Goal: Participate in discussion: Engage in conversation with other users on a specific topic

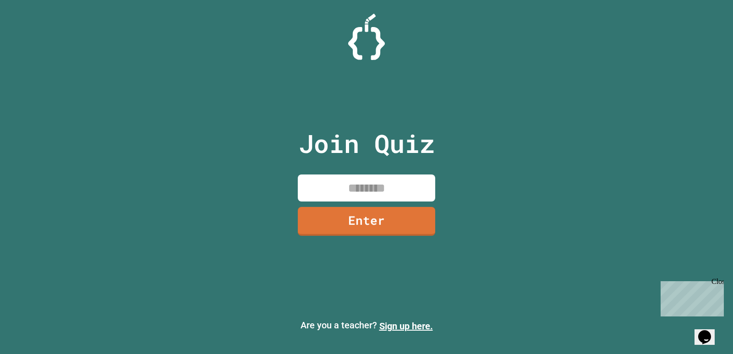
click at [404, 183] on input at bounding box center [366, 188] width 137 height 27
type input "********"
click at [426, 232] on link "Enter" at bounding box center [367, 221] width 140 height 30
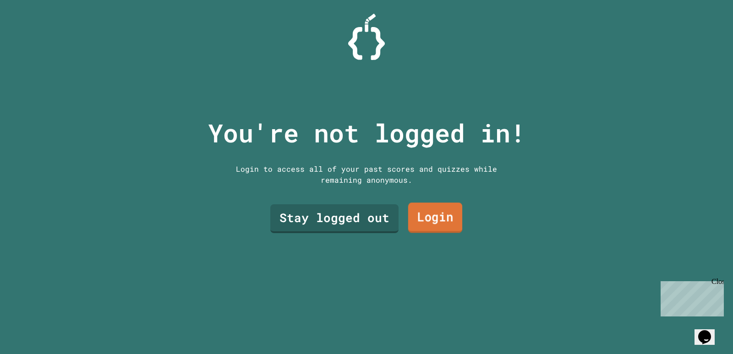
click at [413, 221] on link "Login" at bounding box center [435, 218] width 54 height 30
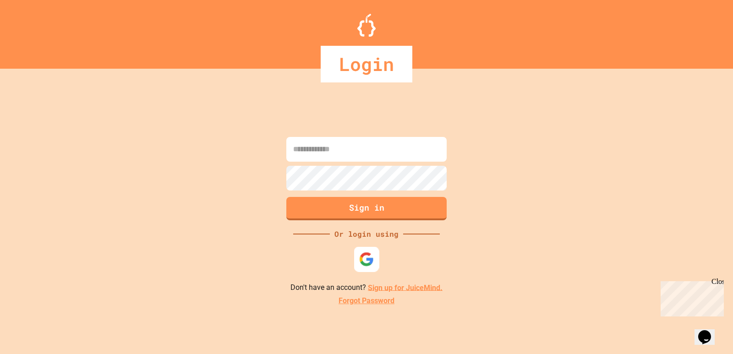
click at [358, 254] on div at bounding box center [366, 259] width 25 height 25
click at [378, 254] on div at bounding box center [366, 259] width 25 height 25
click at [362, 264] on img at bounding box center [366, 259] width 15 height 15
click at [367, 259] on img at bounding box center [366, 259] width 15 height 15
click at [45, 24] on div at bounding box center [366, 25] width 733 height 23
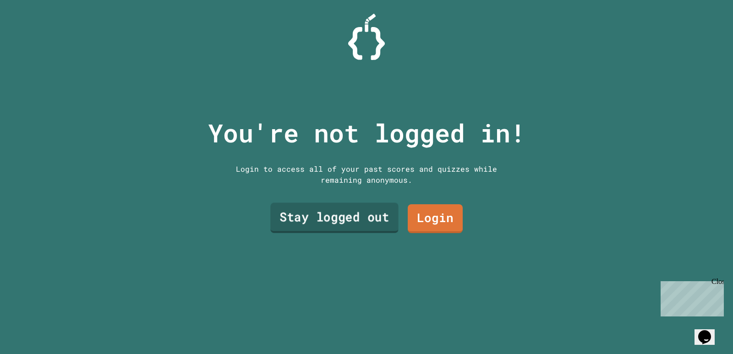
click at [337, 206] on link "Stay logged out" at bounding box center [334, 218] width 128 height 30
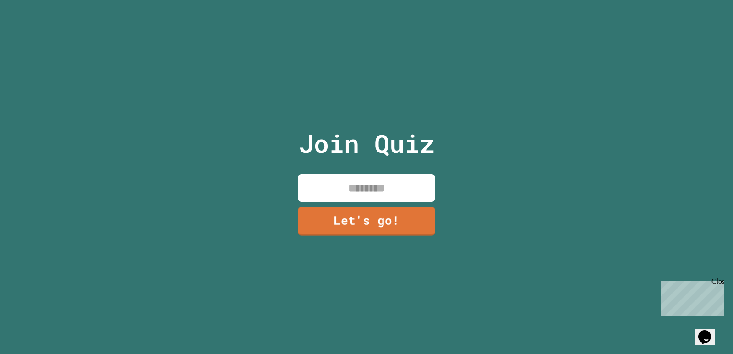
click at [366, 190] on input at bounding box center [366, 188] width 137 height 27
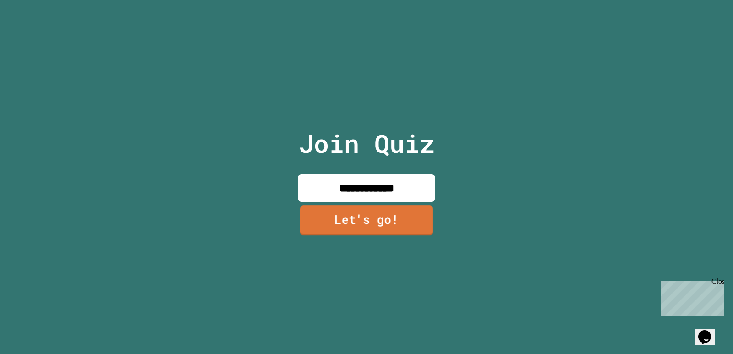
type input "**********"
click at [363, 225] on link "Let's go!" at bounding box center [366, 220] width 133 height 30
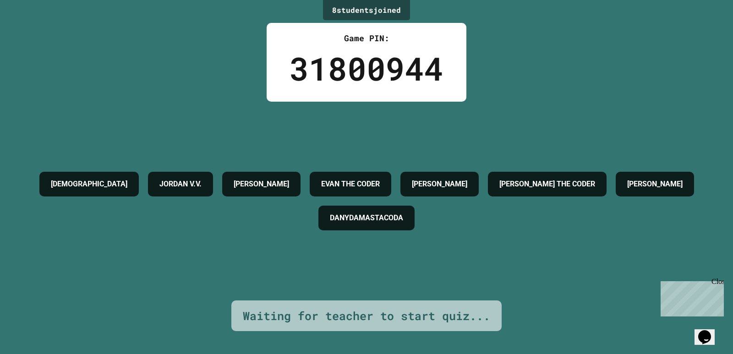
click at [380, 179] on h4 "EVAN THE CODER" at bounding box center [350, 184] width 59 height 11
click at [627, 190] on h4 "[PERSON_NAME]" at bounding box center [654, 184] width 55 height 11
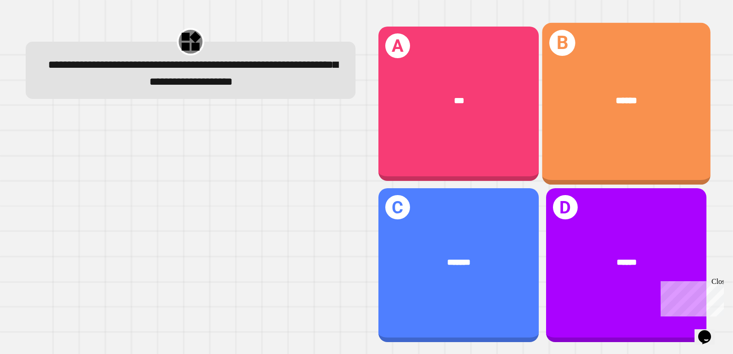
click at [634, 79] on div "******" at bounding box center [626, 101] width 169 height 51
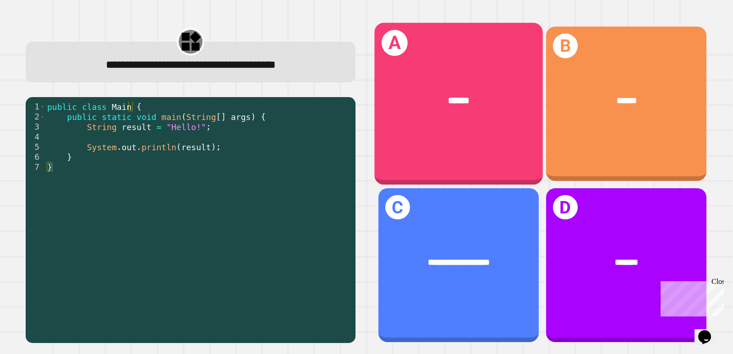
click at [491, 76] on div "******" at bounding box center [458, 101] width 169 height 51
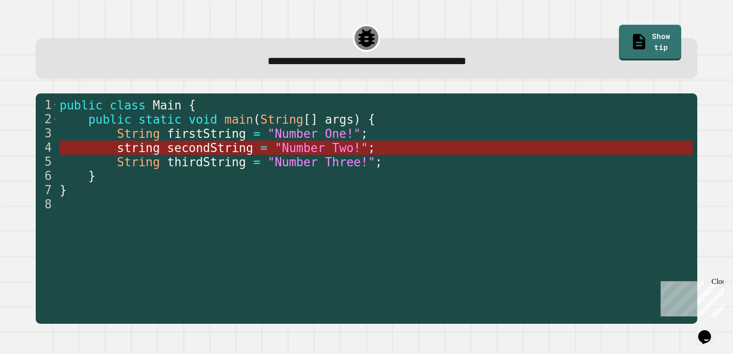
click at [275, 151] on span ""Number Two!"" at bounding box center [321, 148] width 93 height 14
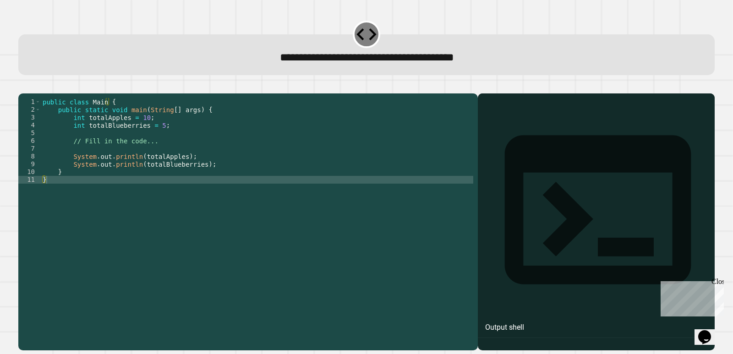
click at [144, 129] on div "public class Main { public static void main ( String [ ] args ) { int totalAppl…" at bounding box center [257, 211] width 433 height 226
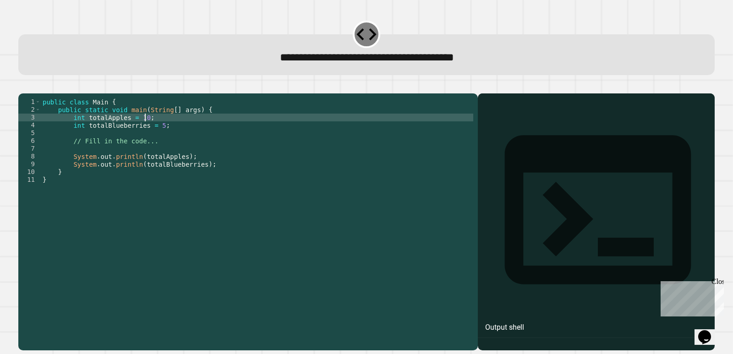
click at [137, 132] on div "public class Main { public static void main ( String [ ] args ) { int totalAppl…" at bounding box center [257, 211] width 433 height 226
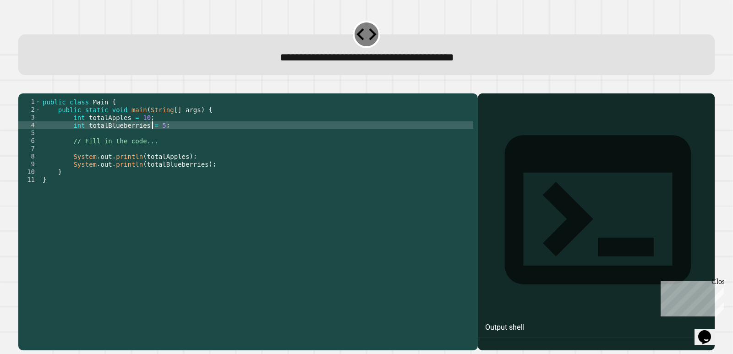
click at [154, 140] on div "public class Main { public static void main ( String [ ] args ) { int totalAppl…" at bounding box center [257, 211] width 433 height 226
click at [41, 86] on icon "button" at bounding box center [41, 86] width 0 height 0
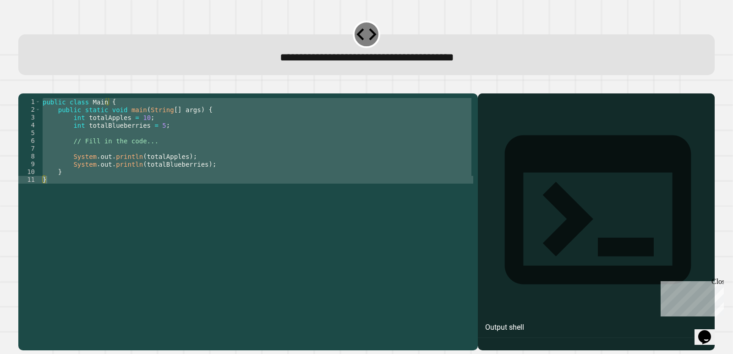
click at [32, 92] on icon "button" at bounding box center [29, 91] width 5 height 6
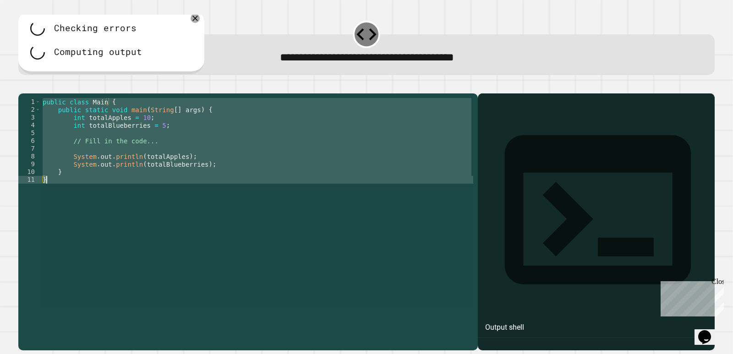
click at [153, 138] on div "public class Main { public static void main ( String [ ] args ) { int totalAppl…" at bounding box center [257, 203] width 433 height 210
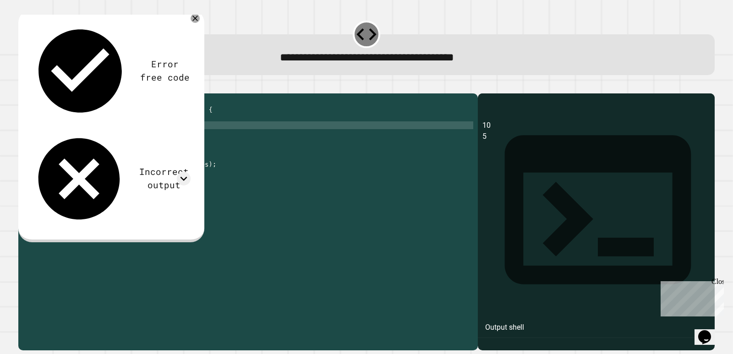
type textarea "**********"
click at [23, 86] on button "button" at bounding box center [23, 86] width 0 height 0
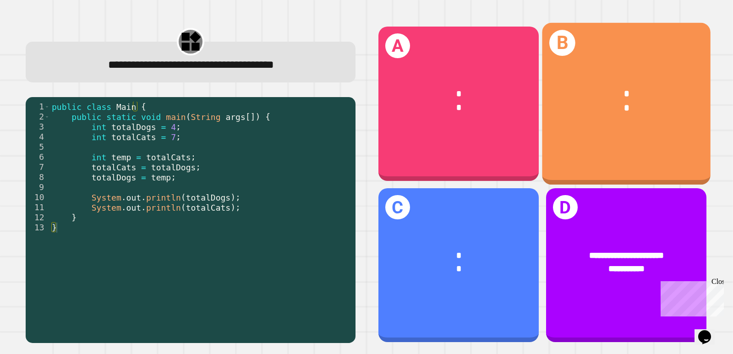
click at [568, 107] on div "*" at bounding box center [626, 108] width 131 height 14
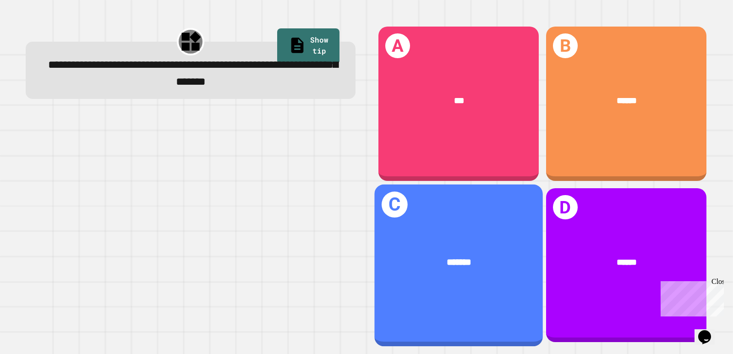
click at [495, 256] on div "*******" at bounding box center [458, 263] width 131 height 14
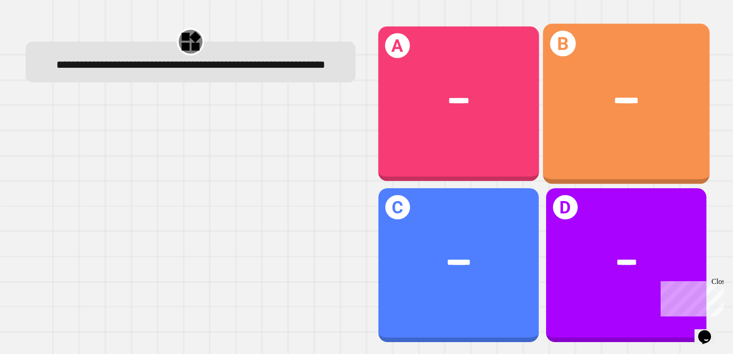
click at [503, 105] on div "******" at bounding box center [459, 101] width 126 height 14
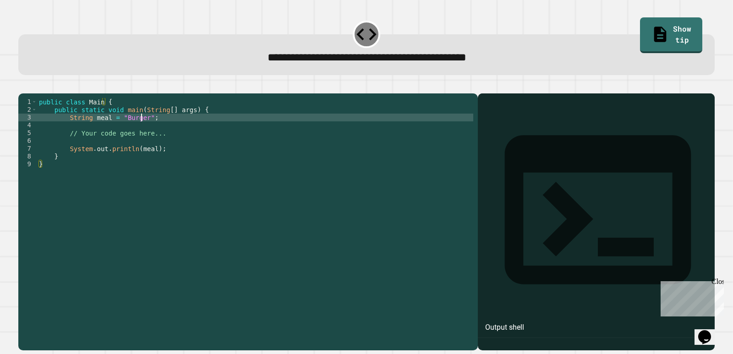
click at [142, 132] on div "public class Main { public static void main ( String [ ] args ) { String meal =…" at bounding box center [255, 211] width 436 height 226
type textarea "**********"
click at [23, 86] on button "button" at bounding box center [23, 86] width 0 height 0
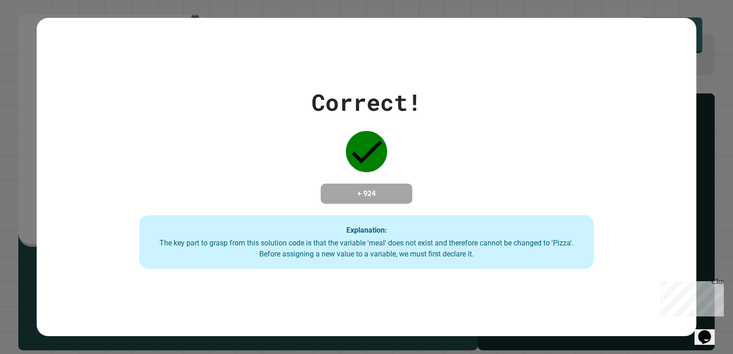
click at [13, 261] on div "Correct! + 924 Explanation: The key part to grasp from this solution code is th…" at bounding box center [366, 177] width 733 height 354
drag, startPoint x: 84, startPoint y: 169, endPoint x: 85, endPoint y: 174, distance: 5.5
click at [85, 174] on div "Correct! + 924 Explanation: The key part to grasp from this solution code is th…" at bounding box center [366, 177] width 649 height 184
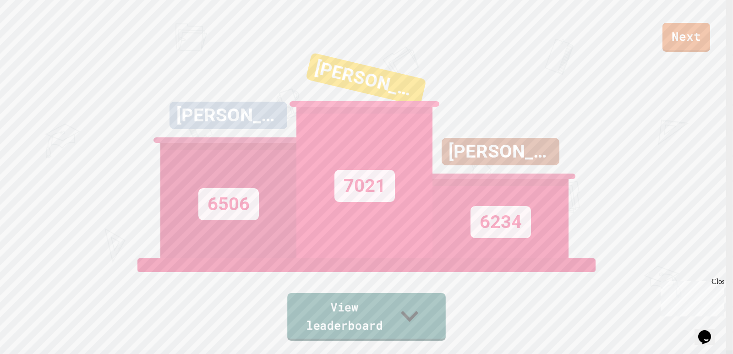
click at [355, 319] on link "View leaderboard" at bounding box center [366, 317] width 159 height 48
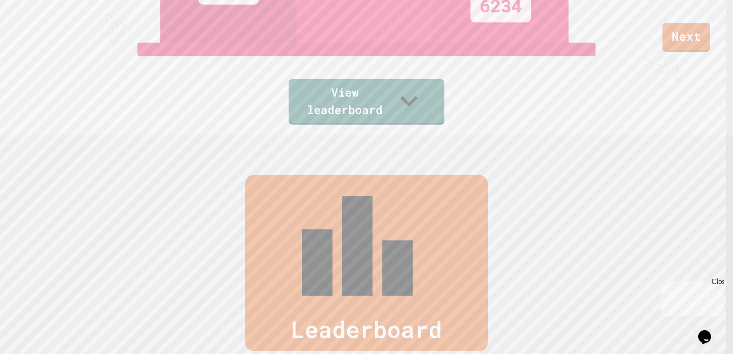
scroll to position [198, 0]
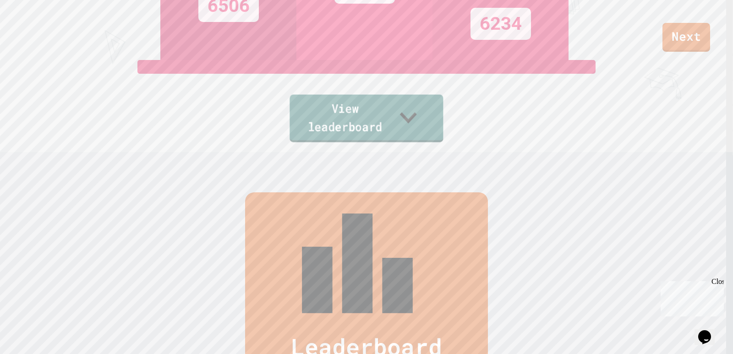
click at [412, 119] on link "View leaderboard" at bounding box center [367, 119] width 154 height 48
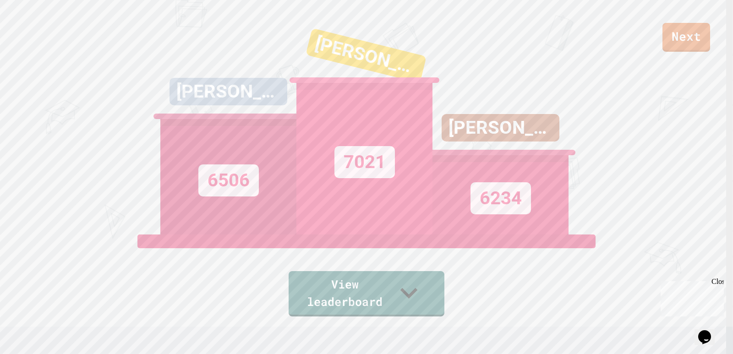
scroll to position [0, 0]
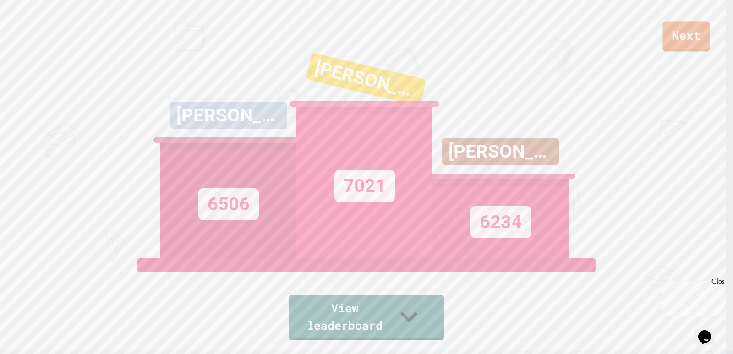
click at [697, 40] on link "Next" at bounding box center [686, 36] width 47 height 30
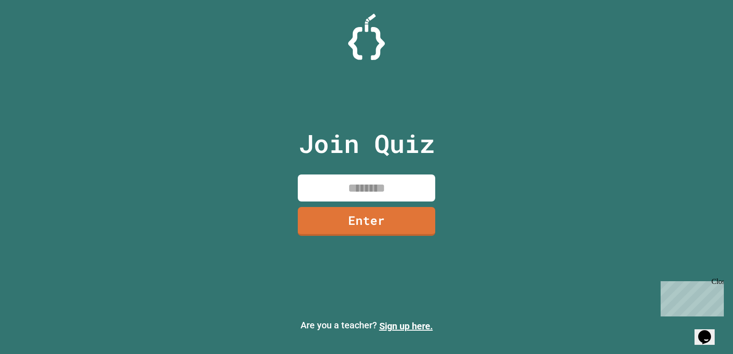
click at [381, 183] on input at bounding box center [366, 188] width 137 height 27
type input "********"
click at [362, 211] on link "Enter" at bounding box center [367, 220] width 136 height 30
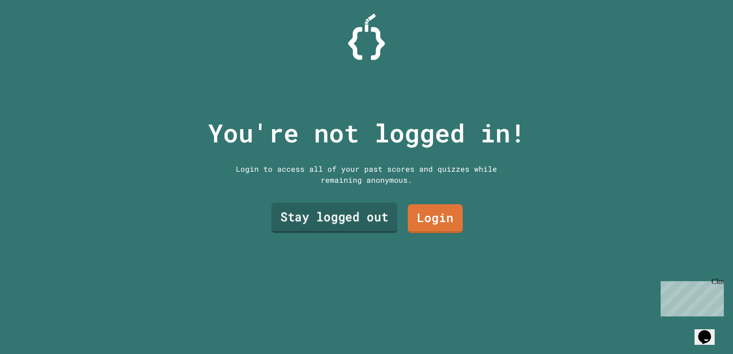
click at [362, 212] on link "Stay logged out" at bounding box center [334, 218] width 126 height 30
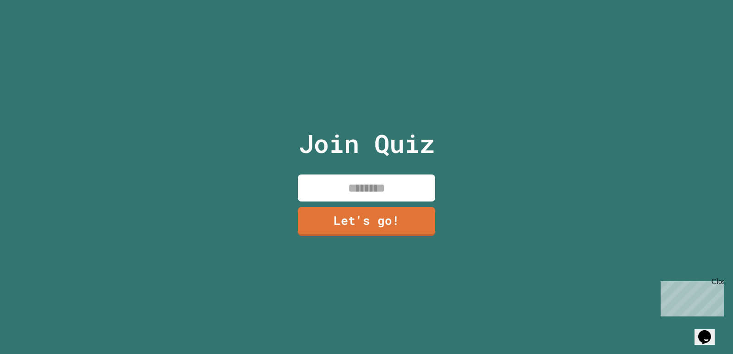
click at [374, 189] on input at bounding box center [366, 188] width 137 height 27
type input "*********"
click at [384, 217] on link "Let's go!" at bounding box center [367, 220] width 136 height 30
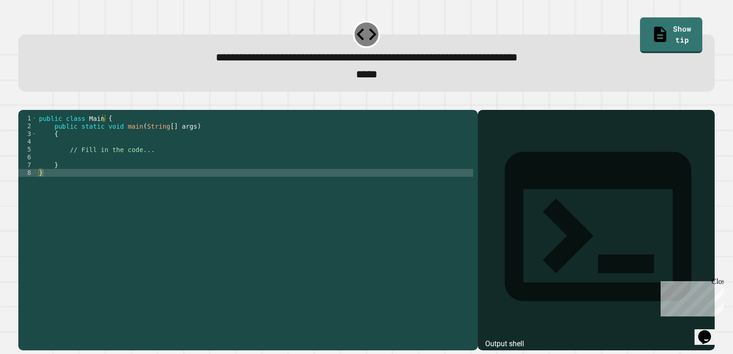
click at [66, 155] on div "public class Main { public static void main ( String [ ] args ) { // Fill in th…" at bounding box center [255, 220] width 436 height 210
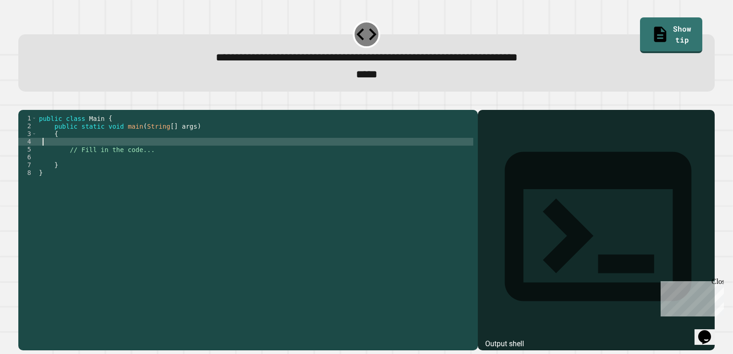
type textarea "*"
click at [23, 103] on icon "button" at bounding box center [23, 103] width 0 height 0
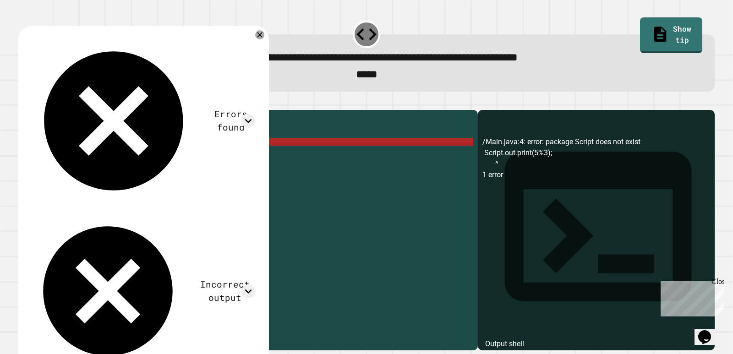
click at [56, 159] on div "public class Main { public static void main ( String [ ] args ) { Script . out …" at bounding box center [255, 220] width 436 height 210
click at [71, 159] on div "public class Main { public static void main ( String [ ] args ) { Script . out …" at bounding box center [255, 220] width 436 height 210
click at [77, 159] on div "public class Main { public static void main ( String [ ] args ) { Script . out …" at bounding box center [255, 220] width 436 height 210
click at [82, 158] on div "public class Main { public static void main ( String [ ] args ) { Script . out …" at bounding box center [255, 220] width 436 height 210
click at [104, 157] on div "public class Main { public static void main ( String [ ] args ) { Script . out …" at bounding box center [255, 220] width 436 height 210
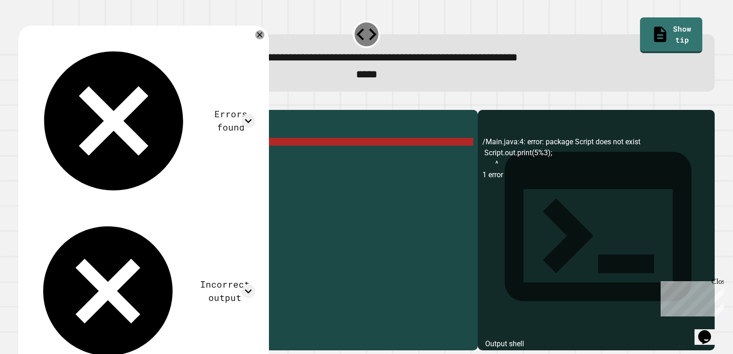
click at [23, 103] on button "button" at bounding box center [23, 103] width 0 height 0
click at [111, 156] on div "public class Main { public static void main ( String [ ] args ) { Script . out …" at bounding box center [255, 220] width 436 height 210
click at [23, 103] on icon "button" at bounding box center [23, 103] width 0 height 0
click at [103, 157] on div "public class Main { public static void main ( String [ ] args ) { Script . out …" at bounding box center [255, 220] width 436 height 210
click at [71, 150] on div "public class Main { public static void main ( String [ ] args ) { Script . out …" at bounding box center [255, 220] width 436 height 210
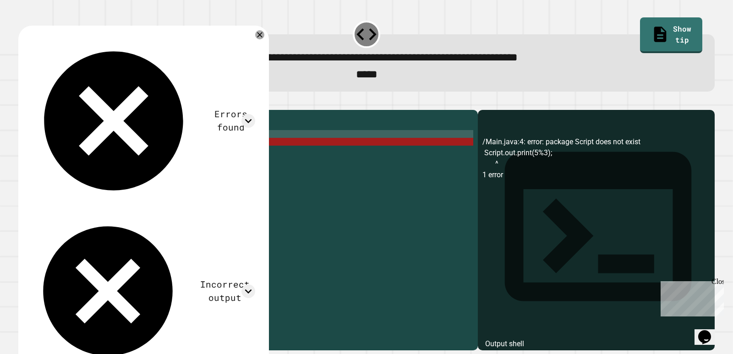
scroll to position [0, 1]
type textarea "*"
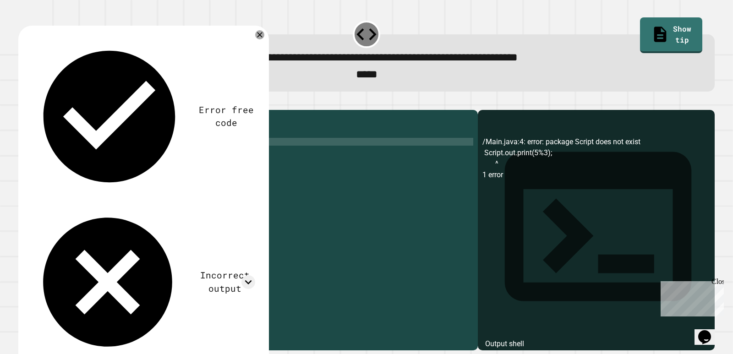
click at [23, 103] on icon "button" at bounding box center [23, 103] width 0 height 0
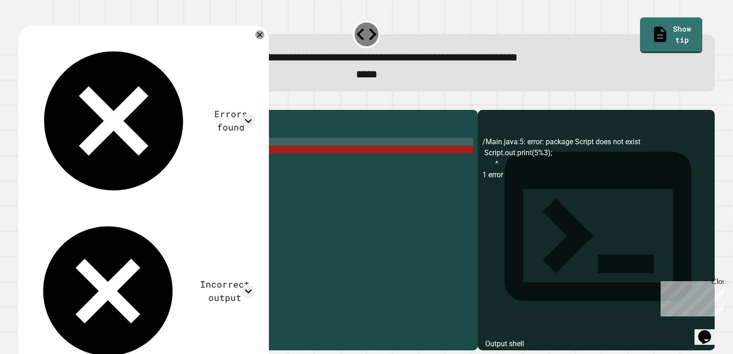
click at [73, 160] on div "public class Main { public static void main ( String [ ] args ) { Script . out …" at bounding box center [255, 220] width 436 height 210
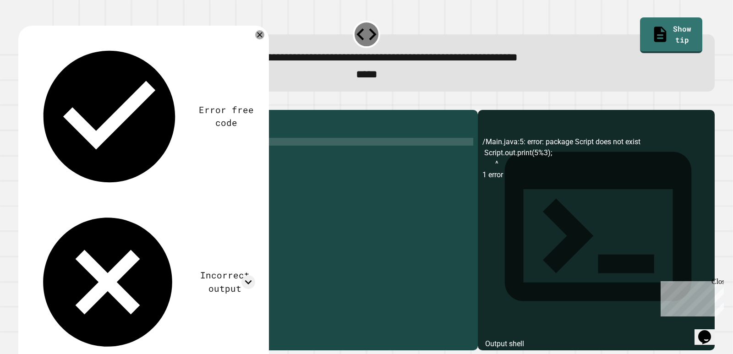
scroll to position [0, 4]
click at [111, 165] on div "public class Main { public static void main ( String [ ] args ) { int d = 5 % 3…" at bounding box center [255, 220] width 436 height 210
click at [23, 103] on icon "button" at bounding box center [23, 103] width 0 height 0
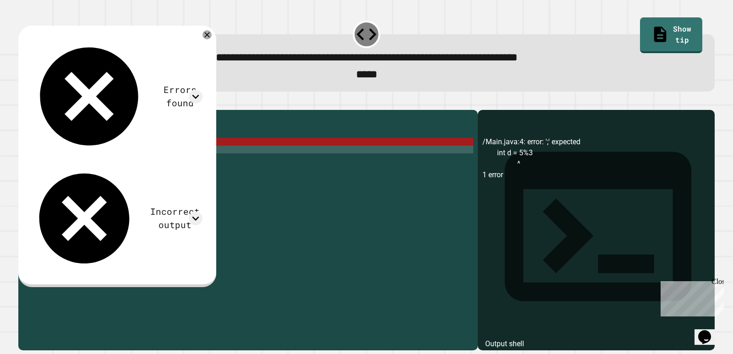
click at [23, 103] on icon "button" at bounding box center [23, 103] width 0 height 0
click at [111, 155] on div "public class Main { public static void main ( String [ ] args ) { int d = 5 % 3…" at bounding box center [255, 220] width 436 height 210
click at [106, 165] on div "public class Main { public static void main ( String [ ] args ) { int d = 5 % 3…" at bounding box center [255, 220] width 436 height 210
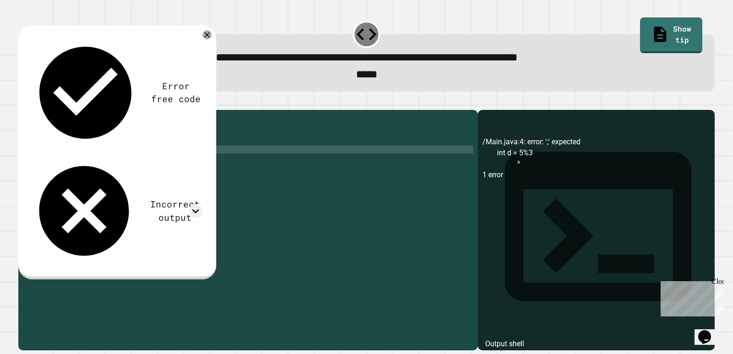
scroll to position [0, 5]
click at [104, 155] on div "public class Main { public static void main ( String [ ] args ) { int d = 5 % 3…" at bounding box center [255, 220] width 436 height 210
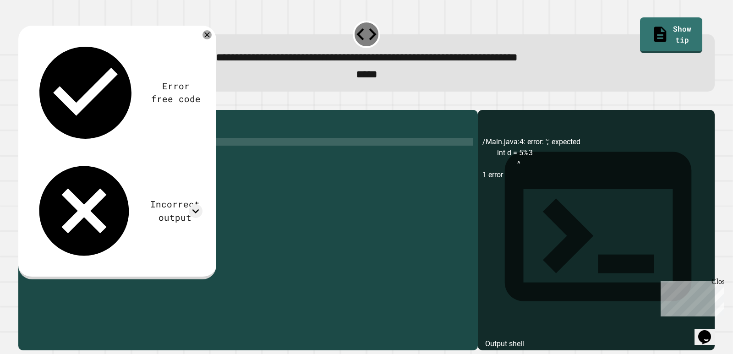
click at [23, 103] on icon "button" at bounding box center [23, 103] width 0 height 0
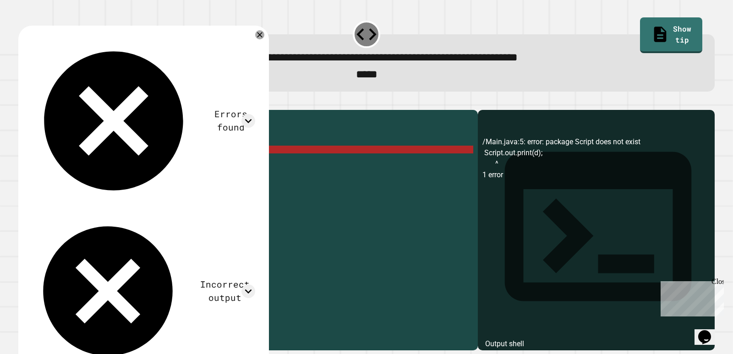
click at [108, 165] on div "public class Main { public static void main ( String [ ] args ) { int d = 5 % 3…" at bounding box center [255, 220] width 436 height 210
click at [101, 158] on div "public class Main { public static void main ( String [ ] args ) { int d = 5 % 3…" at bounding box center [255, 220] width 436 height 210
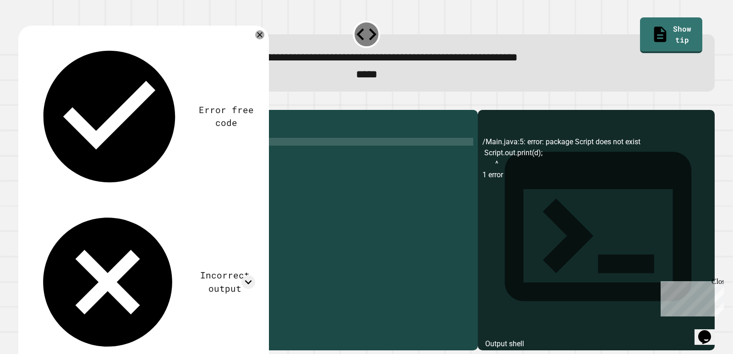
scroll to position [0, 4]
click at [63, 164] on div "public class Main { public static void main ( String [ ] args ) { int d = 5 % 3…" at bounding box center [255, 220] width 436 height 210
type textarea "**********"
click at [23, 103] on button "button" at bounding box center [23, 103] width 0 height 0
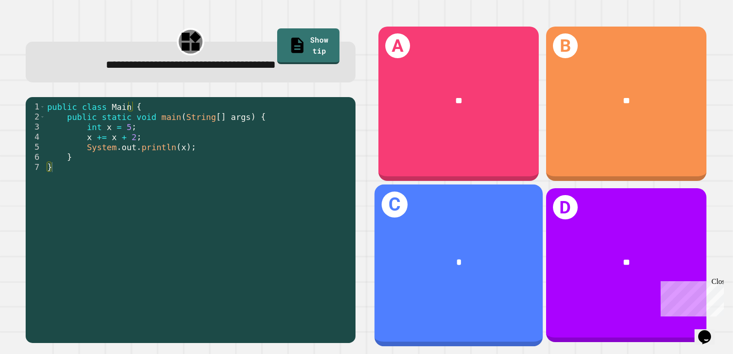
click at [421, 237] on div "*" at bounding box center [458, 262] width 169 height 51
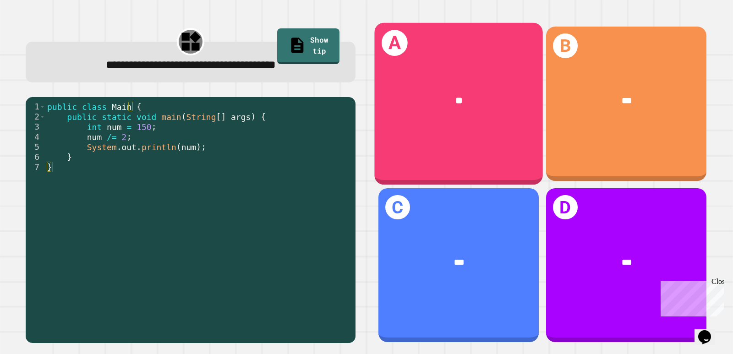
click at [513, 140] on div "A **" at bounding box center [458, 104] width 169 height 162
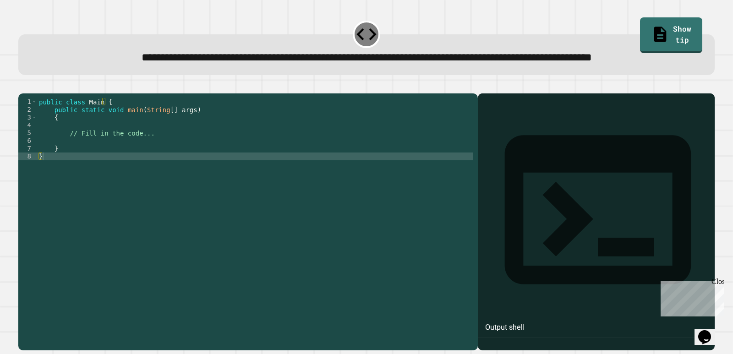
click at [105, 172] on div "public class Main { public static void main ( String [ ] args ) { // Fill in th…" at bounding box center [255, 203] width 436 height 210
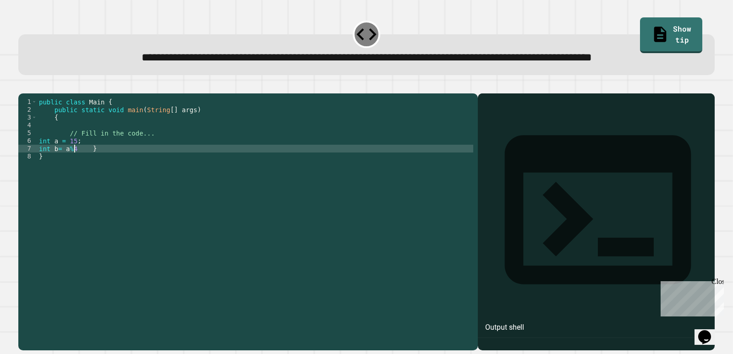
scroll to position [0, 3]
click at [31, 94] on icon "button" at bounding box center [29, 91] width 5 height 6
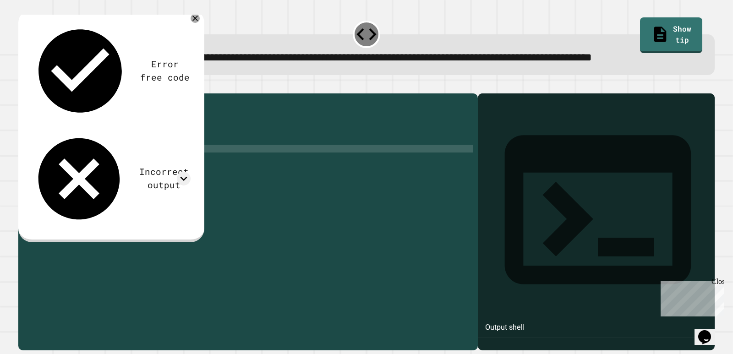
click at [85, 180] on div "public class Main { public static void main ( String [ ] args ) { // Fill in th…" at bounding box center [255, 203] width 436 height 210
click at [198, 24] on icon at bounding box center [195, 18] width 11 height 11
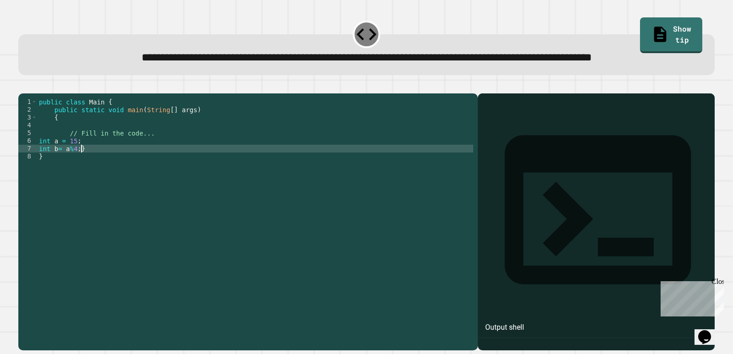
click at [80, 181] on div "public class Main { public static void main ( String [ ] args ) { // Fill in th…" at bounding box center [255, 203] width 436 height 210
click at [72, 174] on div "public class Main { public static void main ( String [ ] args ) { // Fill in th…" at bounding box center [255, 203] width 436 height 210
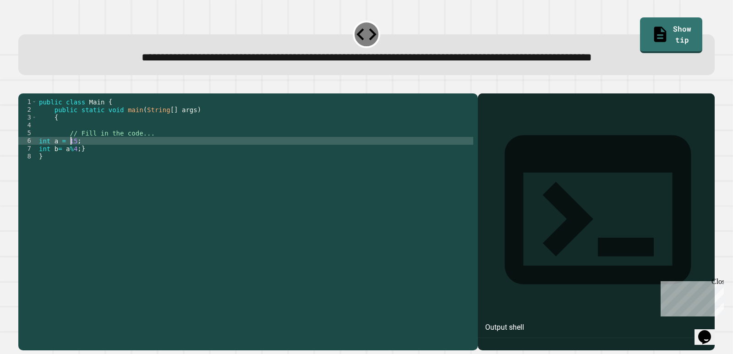
scroll to position [0, 2]
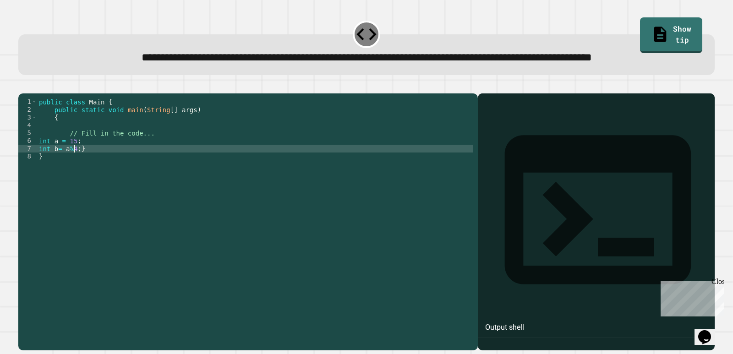
click at [74, 179] on div "public class Main { public static void main ( String [ ] args ) { // Fill in th…" at bounding box center [255, 203] width 436 height 210
click at [81, 184] on div "public class Main { public static void main ( String [ ] args ) { // Fill in th…" at bounding box center [255, 203] width 436 height 210
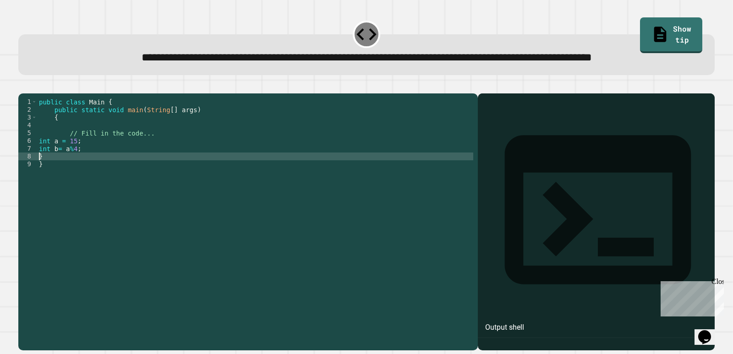
scroll to position [0, 0]
click at [92, 181] on div "public class Main { public static void main ( String [ ] args ) { // Fill in th…" at bounding box center [255, 203] width 436 height 210
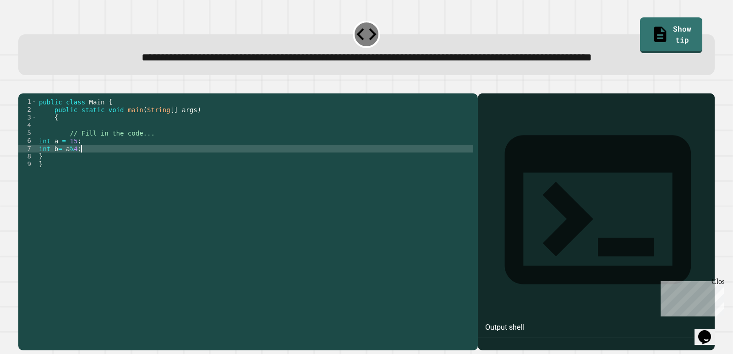
type textarea "**********"
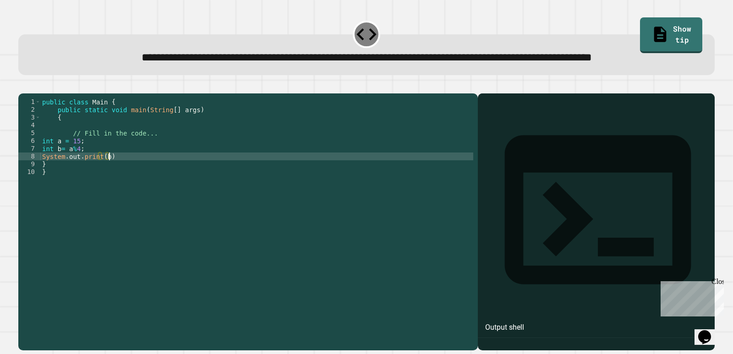
scroll to position [0, 5]
type textarea "**********"
click at [23, 86] on icon "button" at bounding box center [23, 86] width 0 height 0
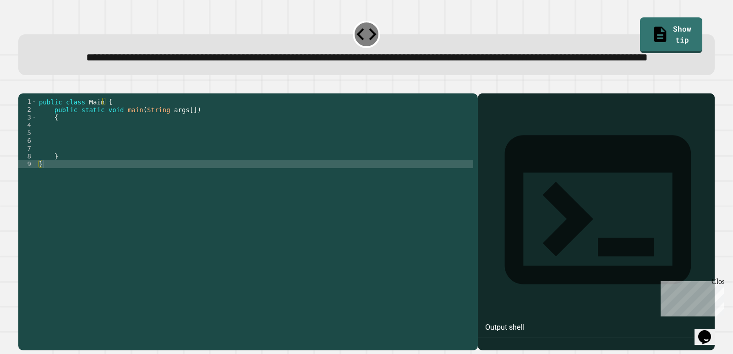
click at [60, 156] on div "public class Main { public static void main ( String args [ ]) { } }" at bounding box center [255, 203] width 436 height 210
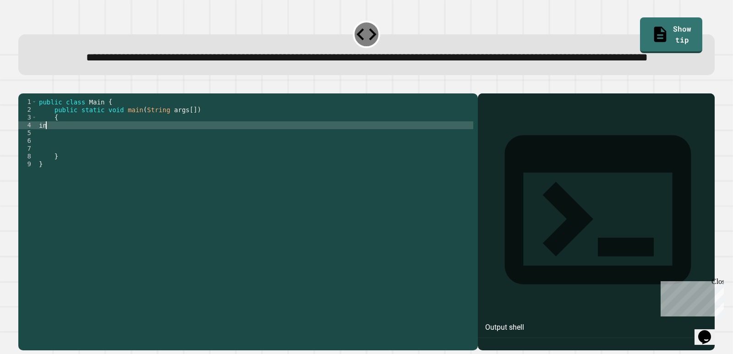
type textarea "*"
type textarea "**********"
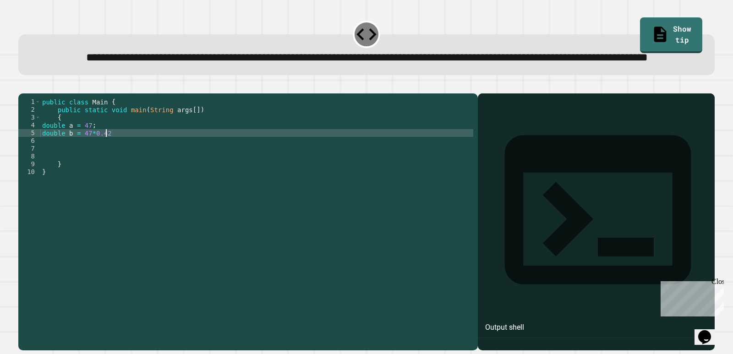
type textarea "**********"
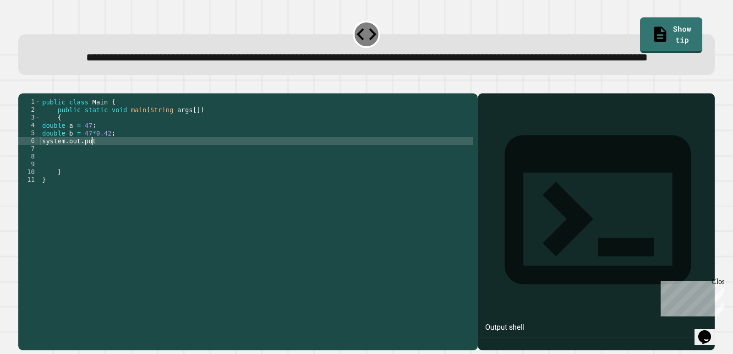
click at [44, 175] on div "public class Main { public static void main ( String args [ ]) { double a = 47 …" at bounding box center [256, 203] width 433 height 210
click at [123, 171] on div "public class Main { public static void main ( String args [ ]) { double a = 47 …" at bounding box center [256, 203] width 433 height 210
click at [114, 174] on div "public class Main { public static void main ( String args [ ]) { double a = 47 …" at bounding box center [256, 203] width 433 height 210
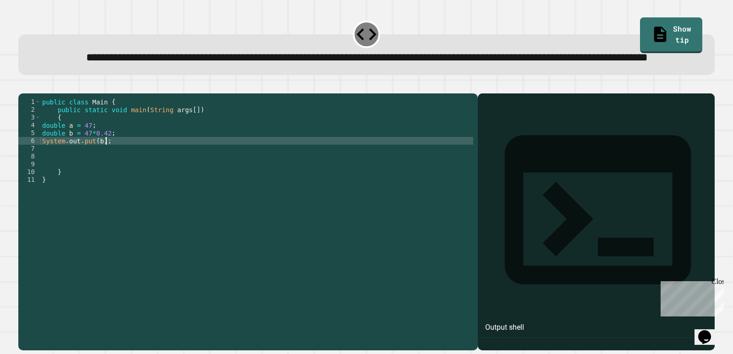
scroll to position [0, 4]
click at [23, 86] on button "button" at bounding box center [23, 86] width 0 height 0
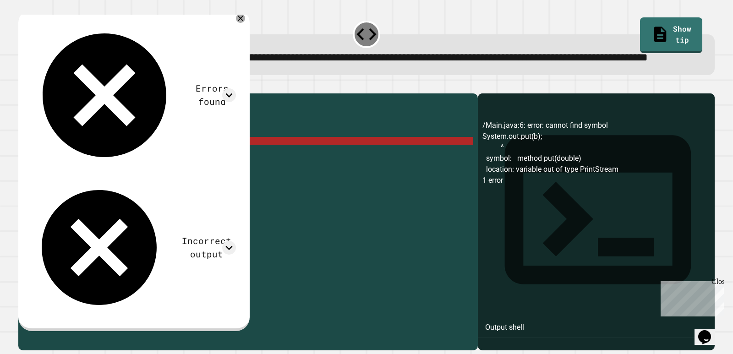
click at [80, 174] on div "public class Main { public static void main ( String args [ ]) { double a = 47 …" at bounding box center [256, 203] width 433 height 210
click at [90, 172] on div "public class Main { public static void main ( String args [ ]) { double a = 47 …" at bounding box center [256, 203] width 433 height 210
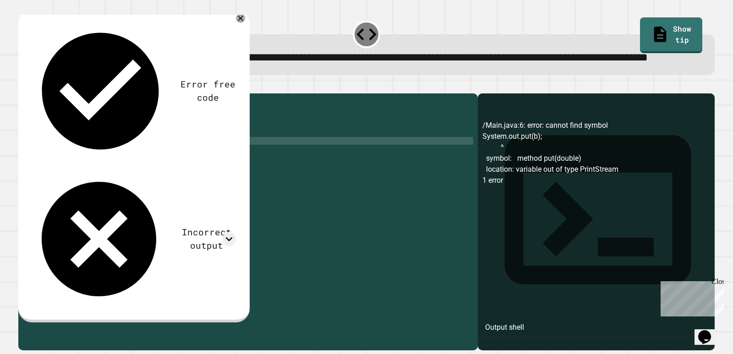
click at [23, 86] on icon "button" at bounding box center [23, 86] width 0 height 0
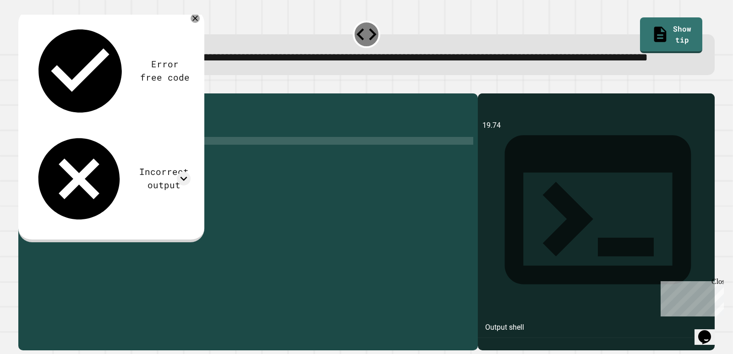
click at [97, 165] on div "public class Main { public static void main ( String args [ ]) { double a = 47 …" at bounding box center [256, 203] width 433 height 210
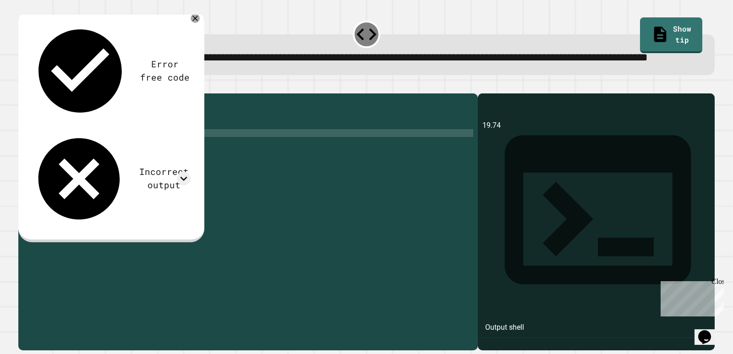
click at [91, 163] on div "public class Main { public static void main ( String args [ ]) { double a = 47 …" at bounding box center [256, 203] width 433 height 210
click at [87, 156] on div "public class Main { public static void main ( String args [ ]) { double a = 47 …" at bounding box center [256, 203] width 433 height 210
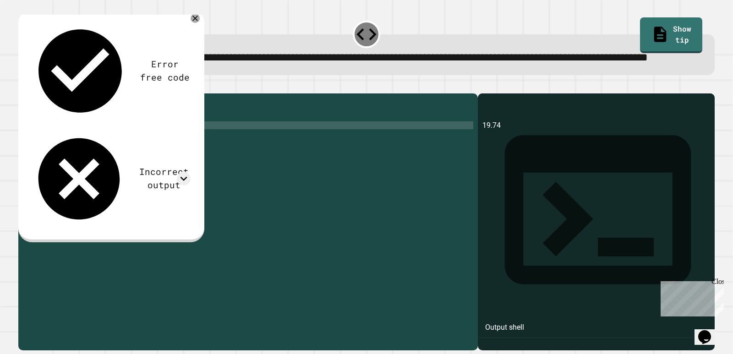
scroll to position [0, 3]
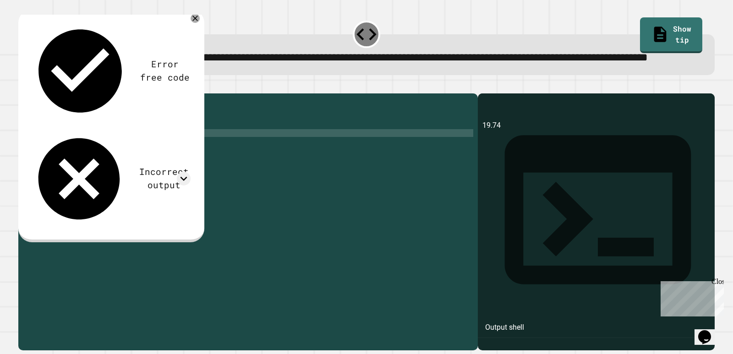
click at [106, 163] on div "public class Main { public static void main ( String args [ ]) { double a = 47 …" at bounding box center [256, 203] width 433 height 210
click at [23, 86] on icon "button" at bounding box center [23, 86] width 0 height 0
click at [88, 156] on div "public class Main { public static void main ( String args [ ]) { double a = 47 …" at bounding box center [256, 203] width 433 height 210
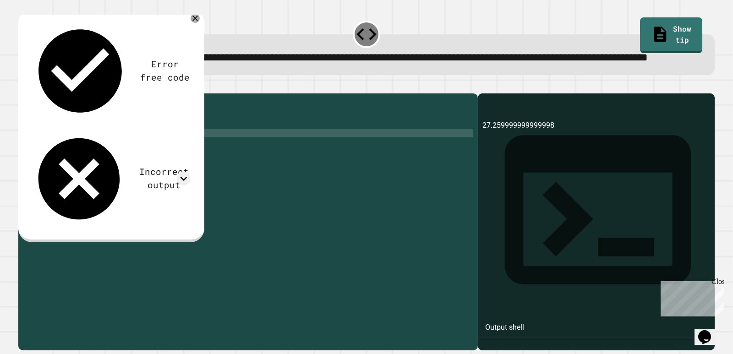
click at [88, 164] on div "public class Main { public static void main ( String args [ ]) { double a = 47 …" at bounding box center [256, 203] width 433 height 210
click at [23, 86] on button "button" at bounding box center [23, 86] width 0 height 0
click at [101, 161] on div "public class Main { public static void main ( String args [ ]) { double a = 47 …" at bounding box center [256, 203] width 433 height 210
click at [195, 24] on icon at bounding box center [195, 18] width 11 height 11
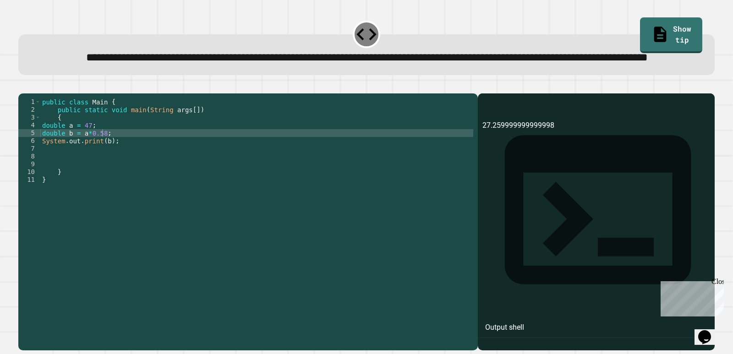
click at [88, 155] on div "public class Main { public static void main ( String args [ ]) { double a = 47 …" at bounding box center [256, 203] width 433 height 210
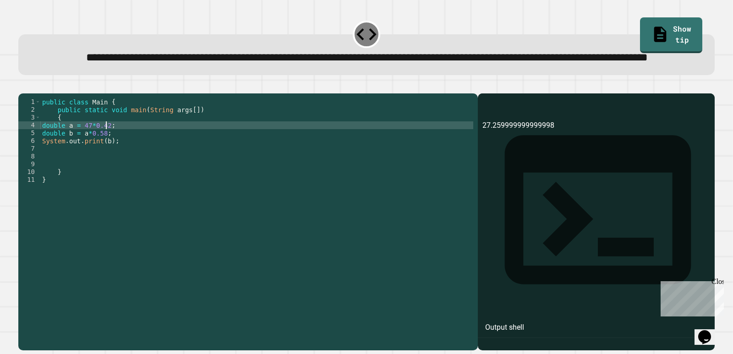
scroll to position [0, 4]
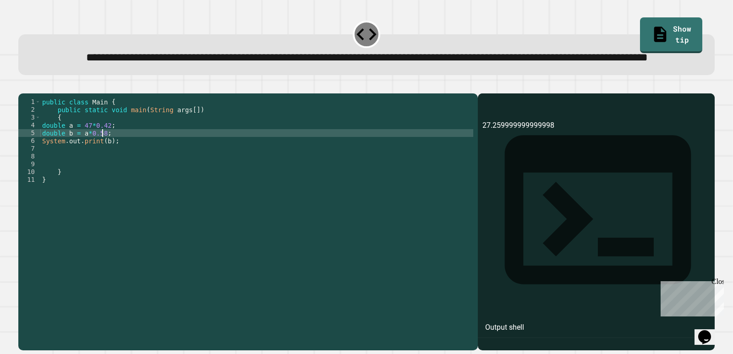
click at [104, 162] on div "public class Main { public static void main ( String args [ ]) { double a = 47 …" at bounding box center [256, 203] width 433 height 210
click at [30, 94] on icon "button" at bounding box center [29, 91] width 5 height 6
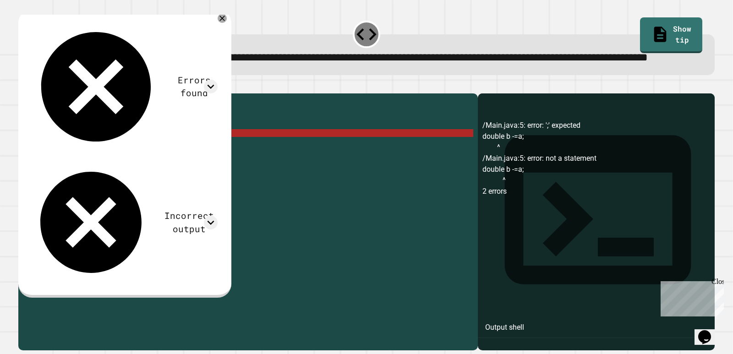
click at [80, 164] on div "public class Main { public static void main ( String args [ ]) { double a = 47 …" at bounding box center [256, 203] width 433 height 210
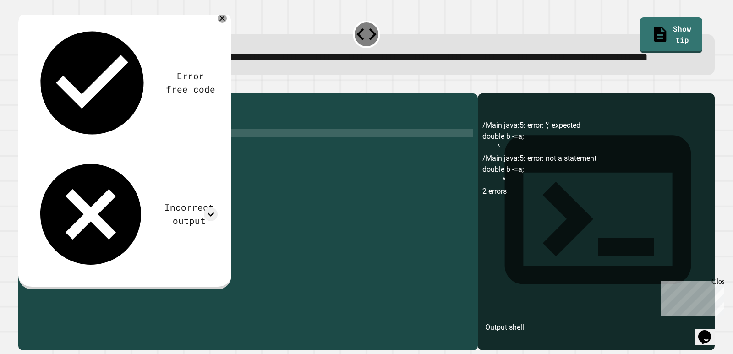
click at [23, 86] on icon "button" at bounding box center [23, 86] width 0 height 0
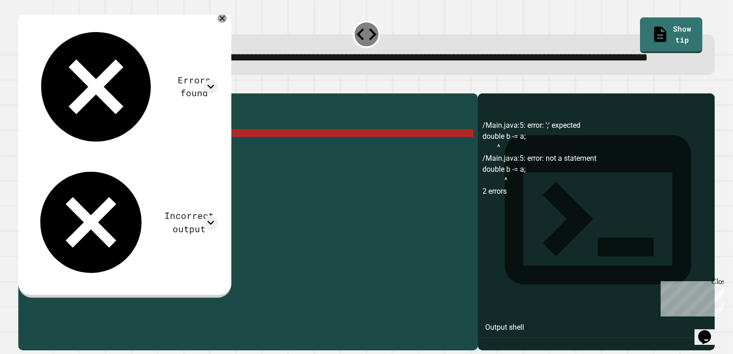
click at [78, 165] on div "public class Main { public static void main ( String args [ ]) { double a = 47 …" at bounding box center [256, 203] width 433 height 210
click at [82, 165] on div "public class Main { public static void main ( String args [ ]) { double a = 47 …" at bounding box center [256, 203] width 433 height 210
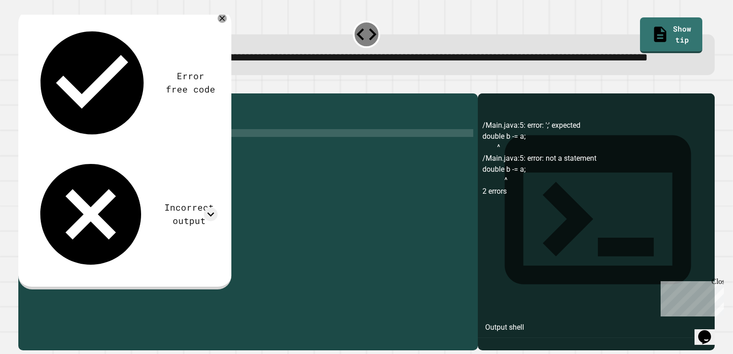
click at [23, 86] on icon "button" at bounding box center [23, 86] width 0 height 0
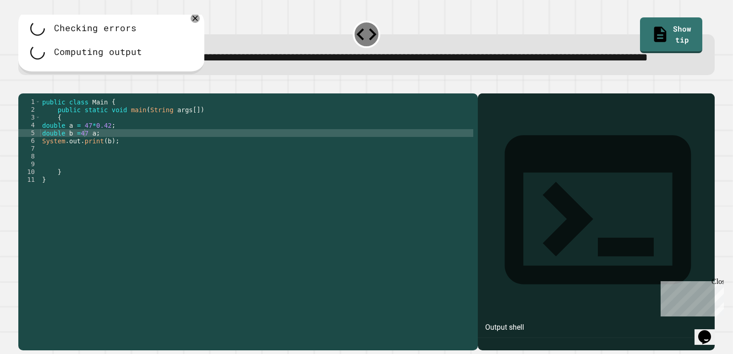
click at [84, 165] on div "public class Main { public static void main ( String args [ ]) { double a = 47 …" at bounding box center [256, 203] width 433 height 210
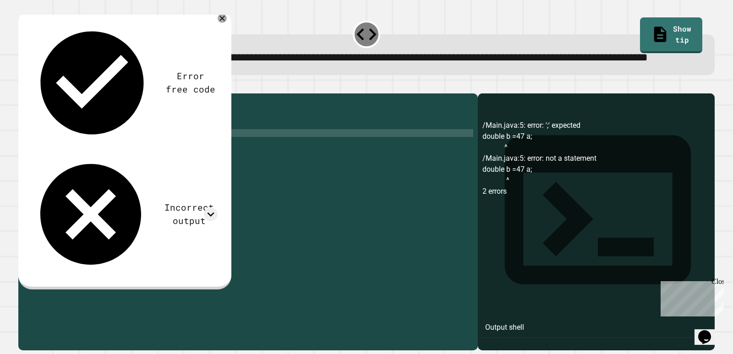
scroll to position [0, 3]
type textarea "**********"
click at [23, 86] on icon "button" at bounding box center [23, 86] width 0 height 0
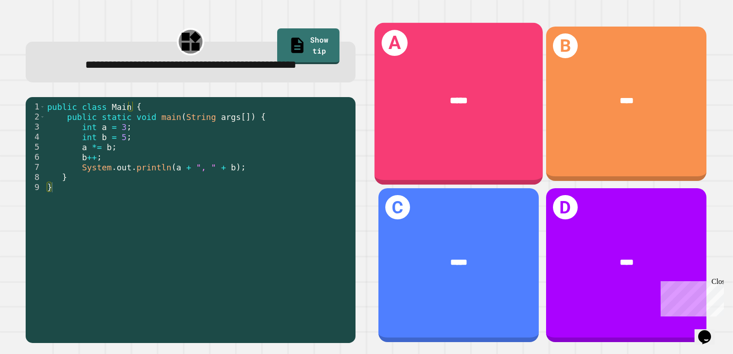
click at [474, 119] on div "*****" at bounding box center [458, 101] width 169 height 51
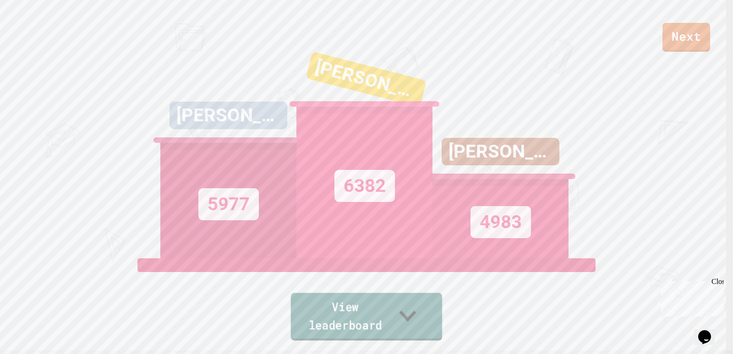
click at [397, 313] on link "View leaderboard" at bounding box center [367, 317] width 152 height 48
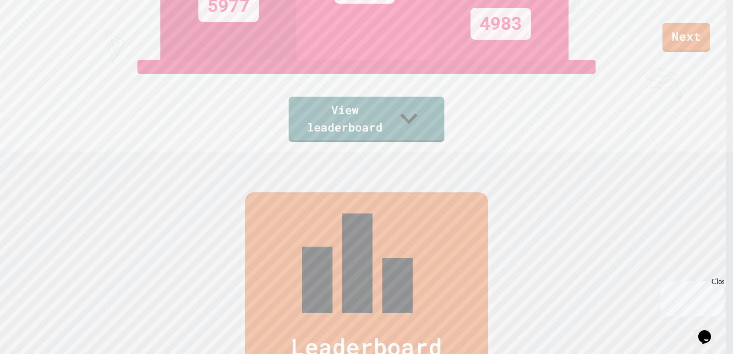
scroll to position [0, 0]
